Goal: Task Accomplishment & Management: Use online tool/utility

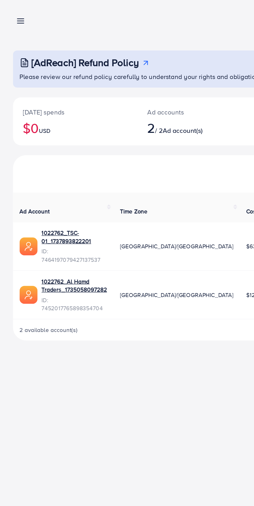
click at [15, 13] on line at bounding box center [13, 13] width 4 height 0
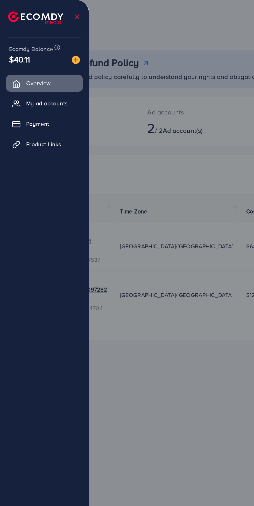
click at [33, 89] on span "Product Links" at bounding box center [28, 91] width 22 height 5
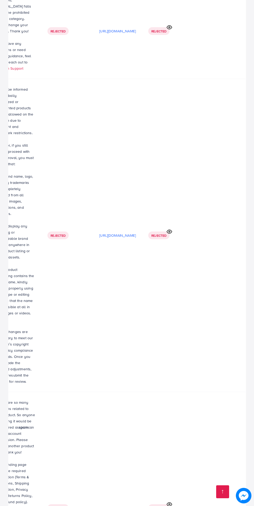
scroll to position [2186, 0]
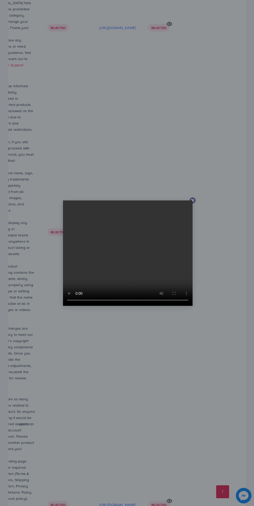
click at [193, 223] on div at bounding box center [127, 253] width 254 height 506
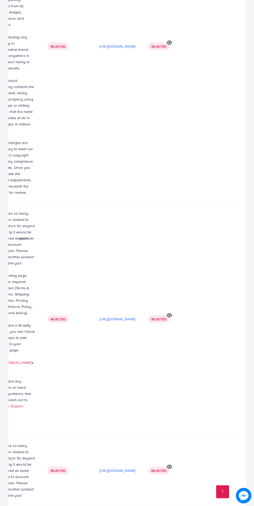
scroll to position [2373, 0]
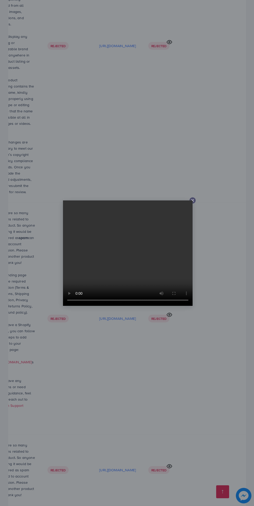
click at [193, 203] on icon at bounding box center [192, 200] width 4 height 4
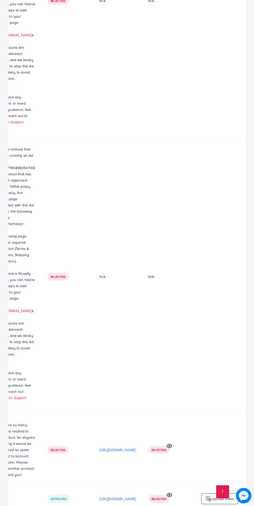
scroll to position [1472, 0]
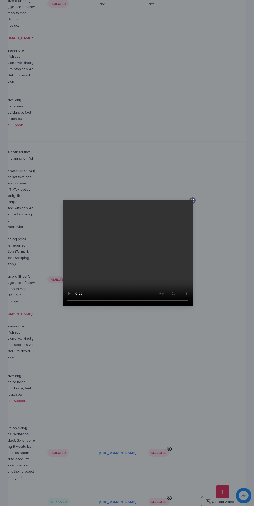
click at [195, 199] on div at bounding box center [127, 253] width 254 height 506
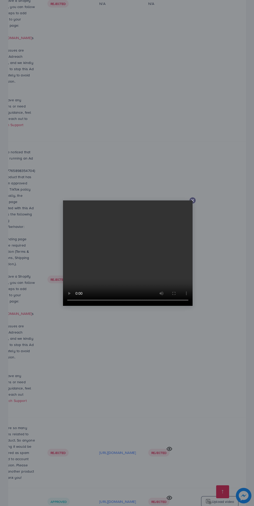
click at [192, 200] on line at bounding box center [192, 200] width 2 height 2
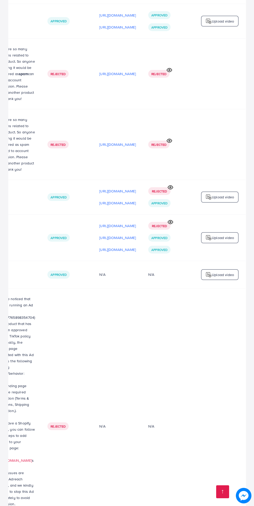
scroll to position [987, 0]
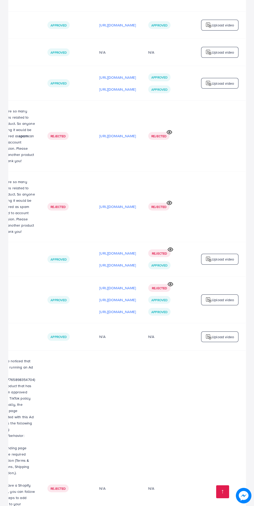
click at [119, 262] on p "[URL][DOMAIN_NAME]" at bounding box center [117, 265] width 37 height 6
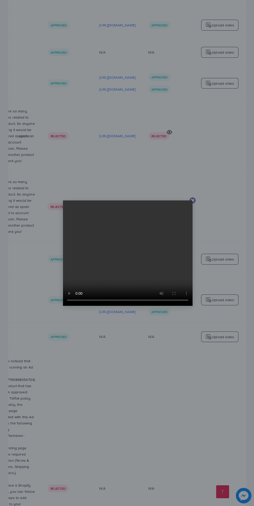
click at [194, 200] on icon at bounding box center [192, 200] width 4 height 4
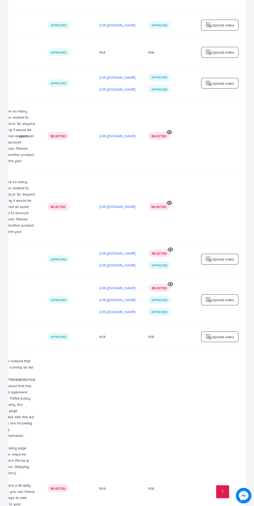
click at [113, 309] on p "[URL][DOMAIN_NAME]" at bounding box center [117, 312] width 37 height 6
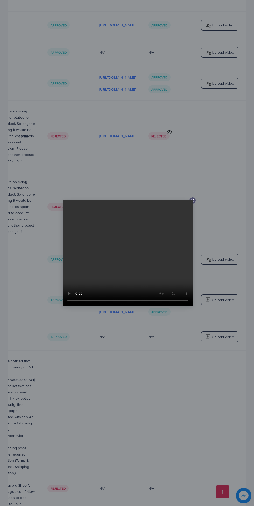
click at [192, 200] on line at bounding box center [192, 200] width 2 height 2
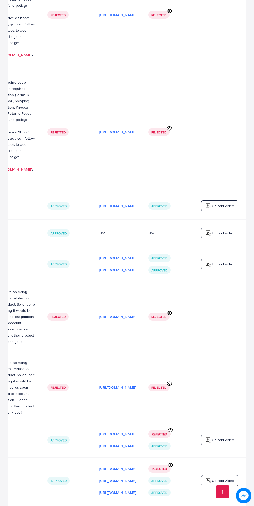
scroll to position [806, 0]
click at [115, 203] on p "[URL][DOMAIN_NAME]" at bounding box center [117, 206] width 37 height 6
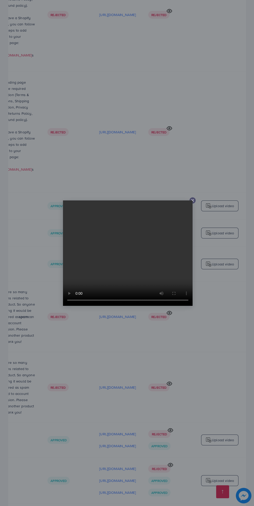
click at [193, 203] on div at bounding box center [192, 200] width 6 height 6
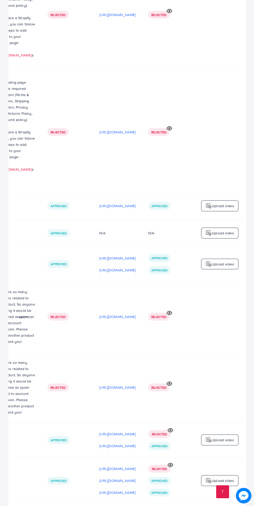
click at [113, 267] on p "[URL][DOMAIN_NAME]" at bounding box center [117, 270] width 37 height 6
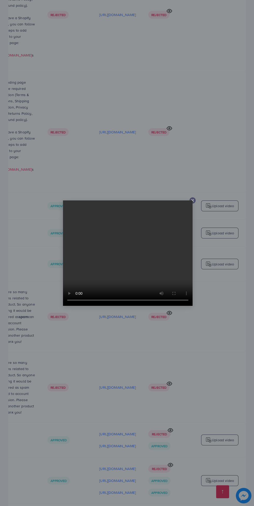
click at [192, 200] on line at bounding box center [192, 200] width 2 height 2
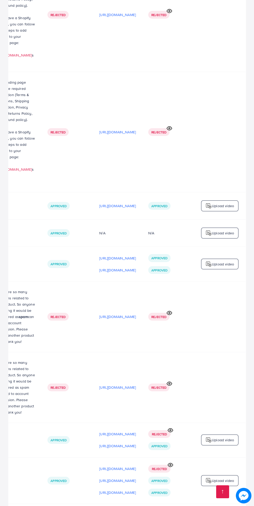
click at [112, 255] on p "[URL][DOMAIN_NAME]" at bounding box center [117, 258] width 37 height 6
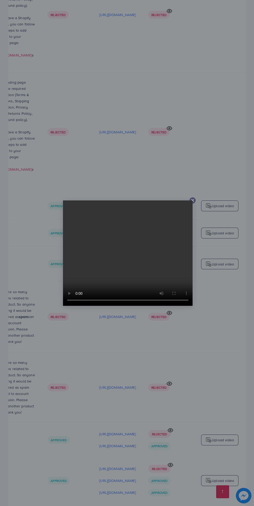
click at [195, 203] on div at bounding box center [127, 253] width 254 height 506
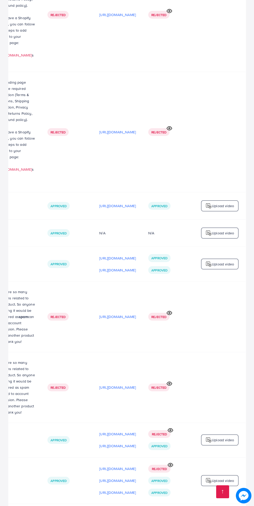
scroll to position [760, 0]
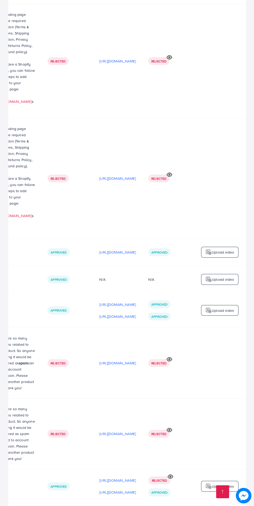
click at [110, 249] on p "[URL][DOMAIN_NAME]" at bounding box center [117, 252] width 37 height 6
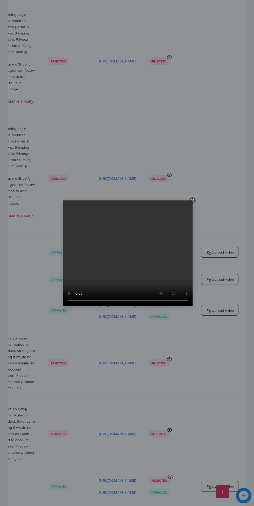
click at [192, 200] on line at bounding box center [192, 200] width 2 height 2
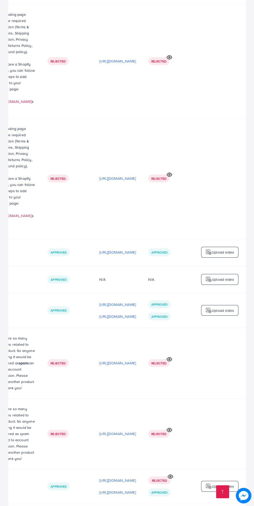
click at [227, 307] on p "Upload video" at bounding box center [223, 310] width 22 height 6
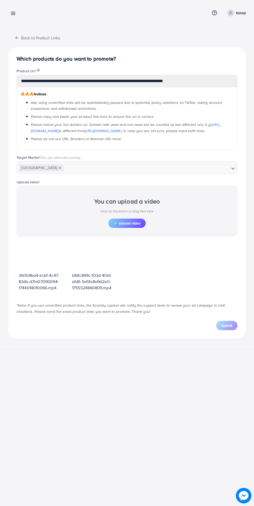
click at [141, 226] on button "Upload video" at bounding box center [126, 223] width 37 height 9
click at [137, 223] on span "Upload video" at bounding box center [126, 223] width 27 height 4
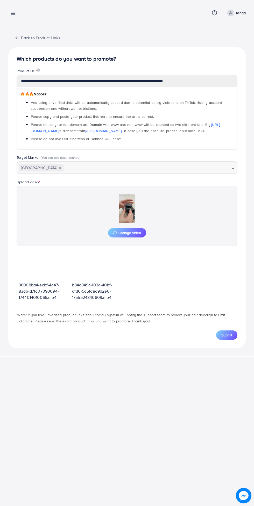
click at [134, 232] on span "Change video" at bounding box center [127, 233] width 28 height 4
click at [234, 335] on button "Submit" at bounding box center [226, 335] width 21 height 9
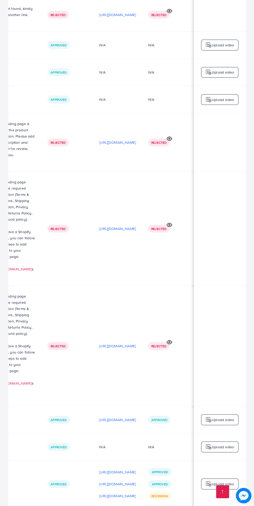
scroll to position [596, 0]
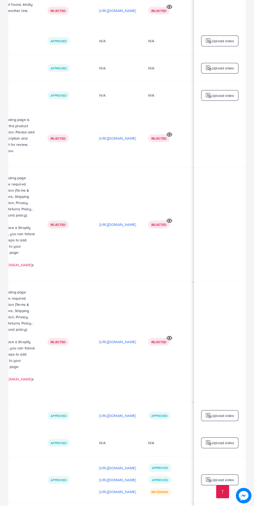
click at [124, 489] on p "[URL][DOMAIN_NAME]" at bounding box center [117, 492] width 37 height 6
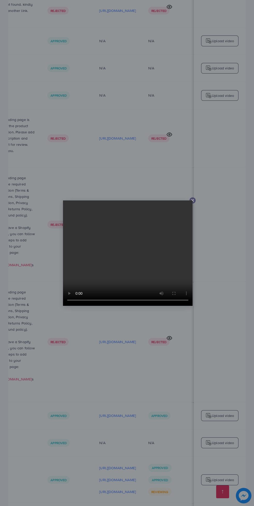
click at [194, 203] on icon at bounding box center [192, 200] width 4 height 4
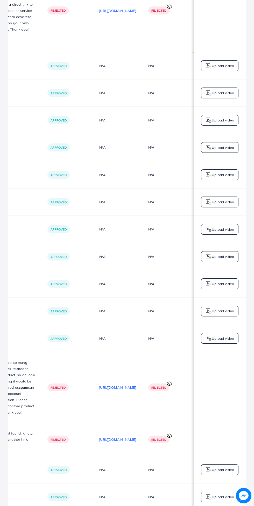
scroll to position [0, 0]
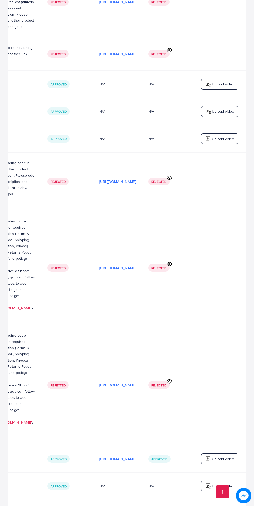
scroll to position [555, 0]
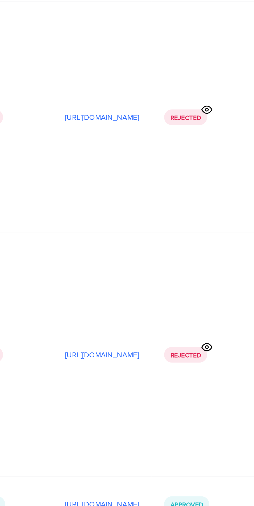
click at [99, 506] on p "[URL][DOMAIN_NAME]" at bounding box center [117, 509] width 37 height 6
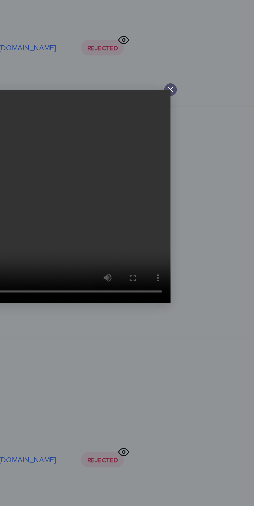
click at [193, 200] on icon at bounding box center [192, 200] width 4 height 4
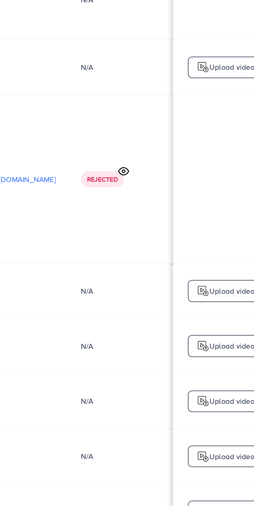
scroll to position [0, 0]
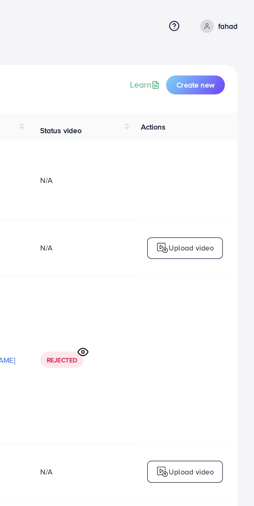
click at [201, 255] on div "Upload video" at bounding box center [219, 260] width 37 height 11
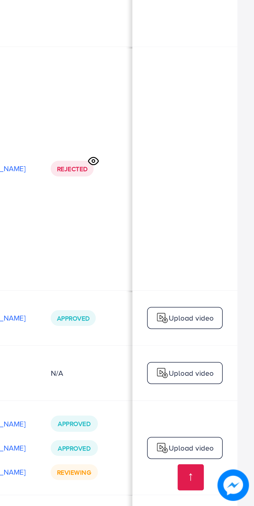
scroll to position [0, 153]
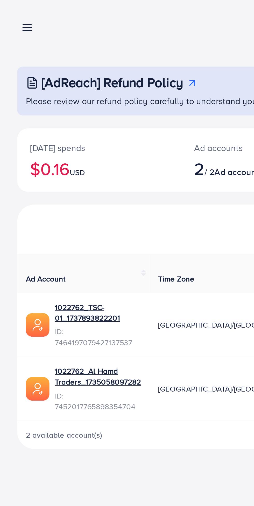
click at [13, 15] on line at bounding box center [13, 15] width 4 height 0
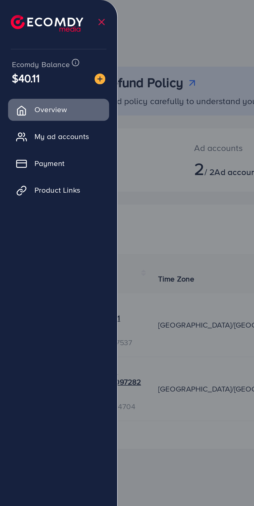
click at [34, 93] on span "Product Links" at bounding box center [28, 91] width 22 height 5
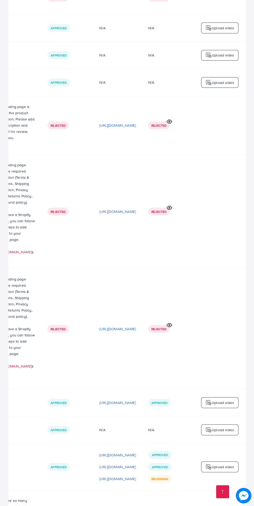
scroll to position [625, 0]
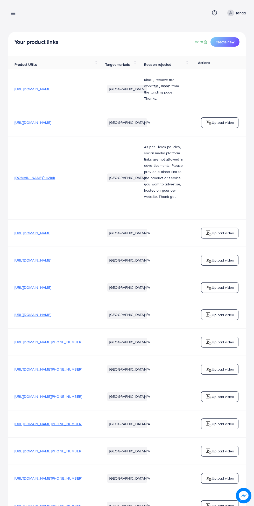
scroll to position [0, 199]
